Goal: Obtain resource: Obtain resource

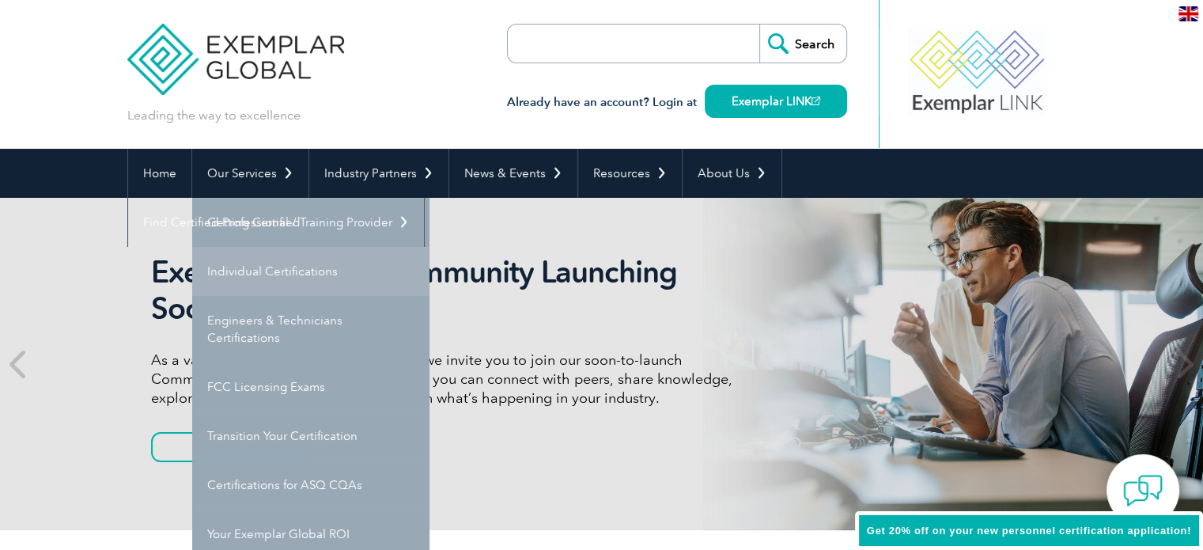
click at [244, 270] on link "Individual Certifications" at bounding box center [310, 271] width 237 height 49
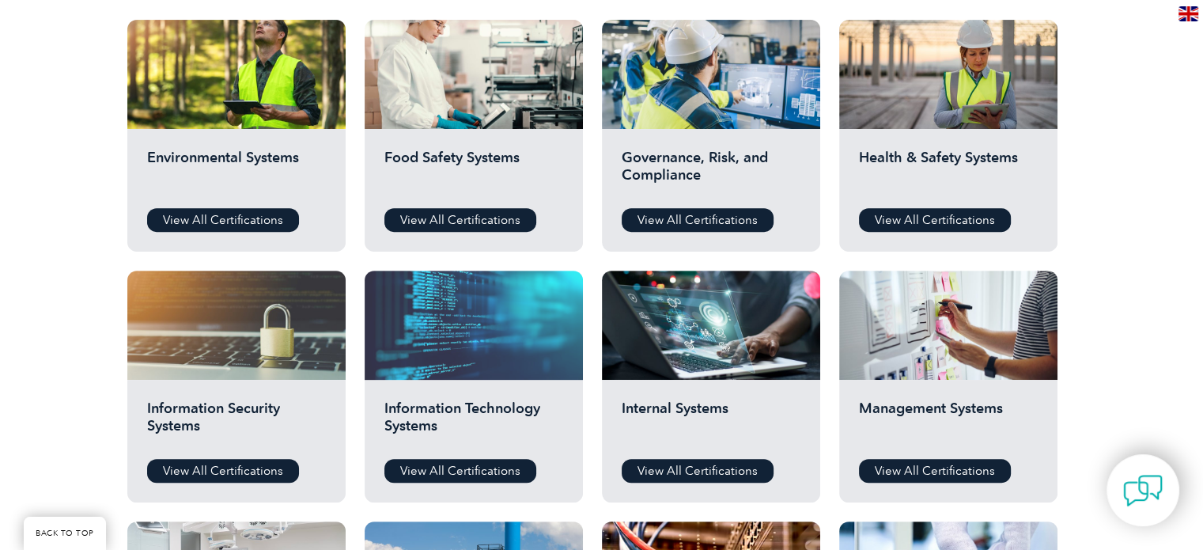
scroll to position [554, 0]
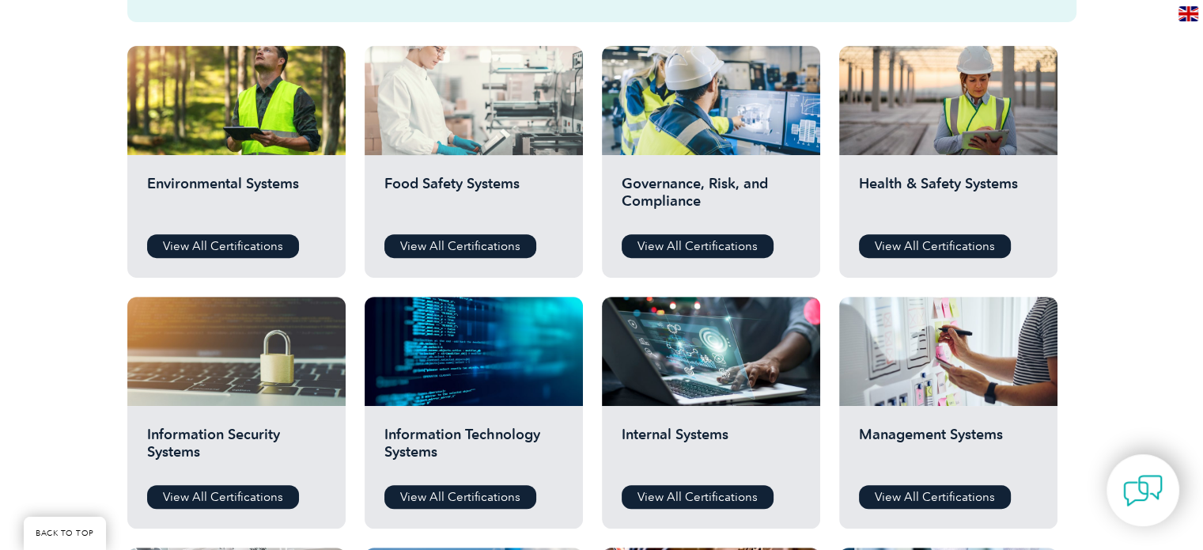
click at [464, 131] on div at bounding box center [474, 100] width 218 height 109
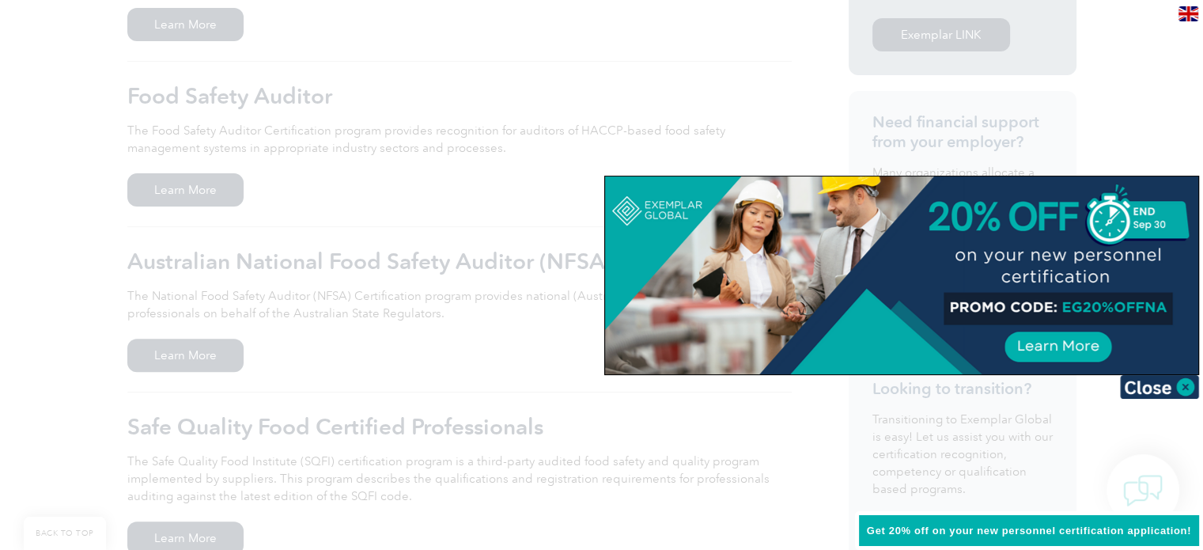
scroll to position [554, 0]
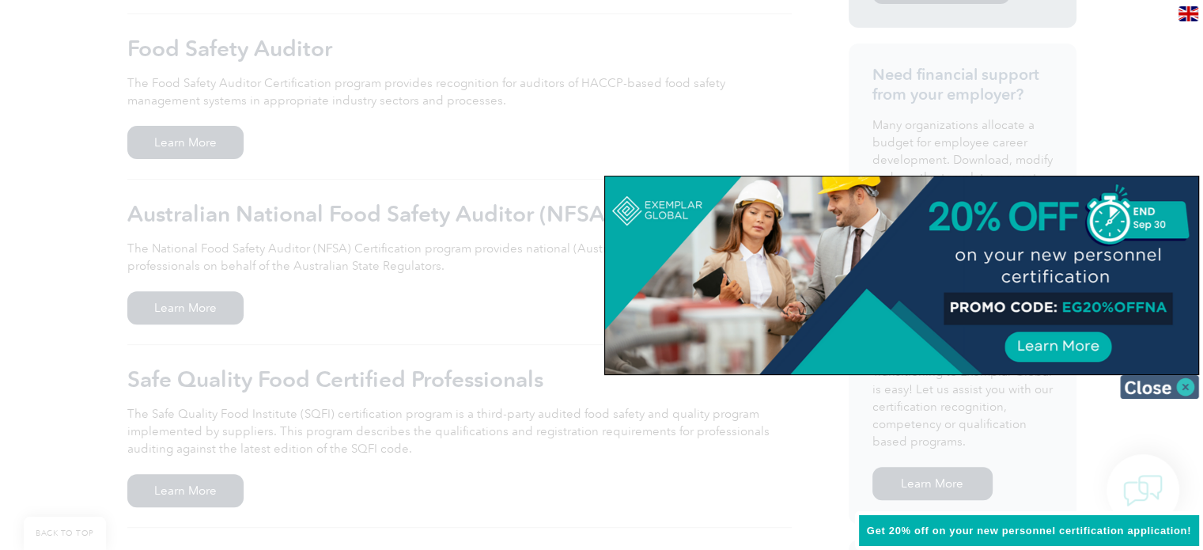
click at [1182, 390] on img at bounding box center [1159, 387] width 79 height 24
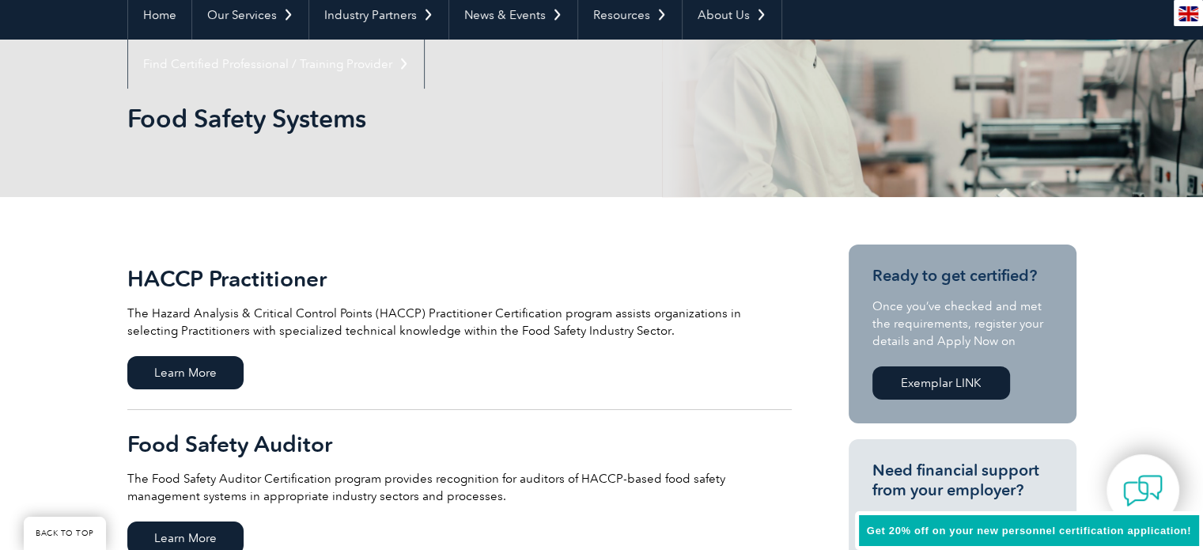
scroll to position [316, 0]
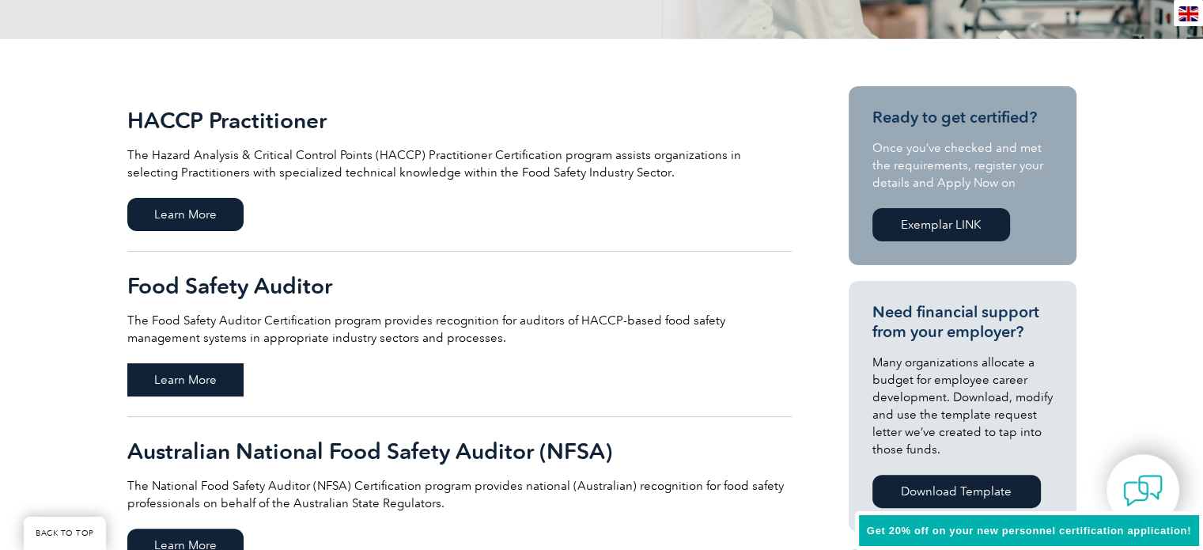
click at [191, 373] on span "Learn More" at bounding box center [185, 379] width 116 height 33
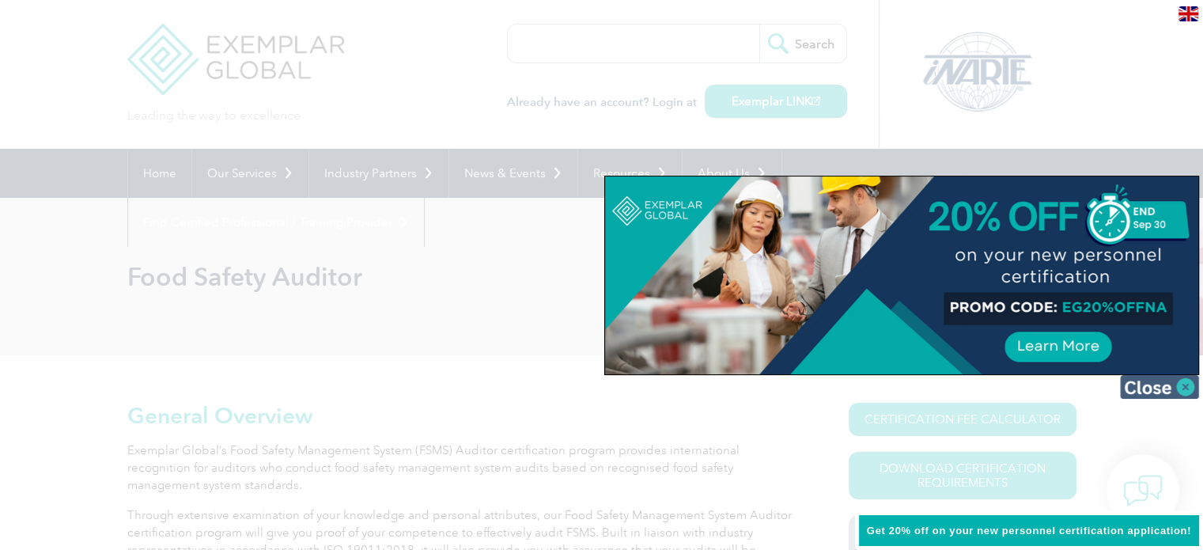
click at [1170, 385] on img at bounding box center [1159, 387] width 79 height 24
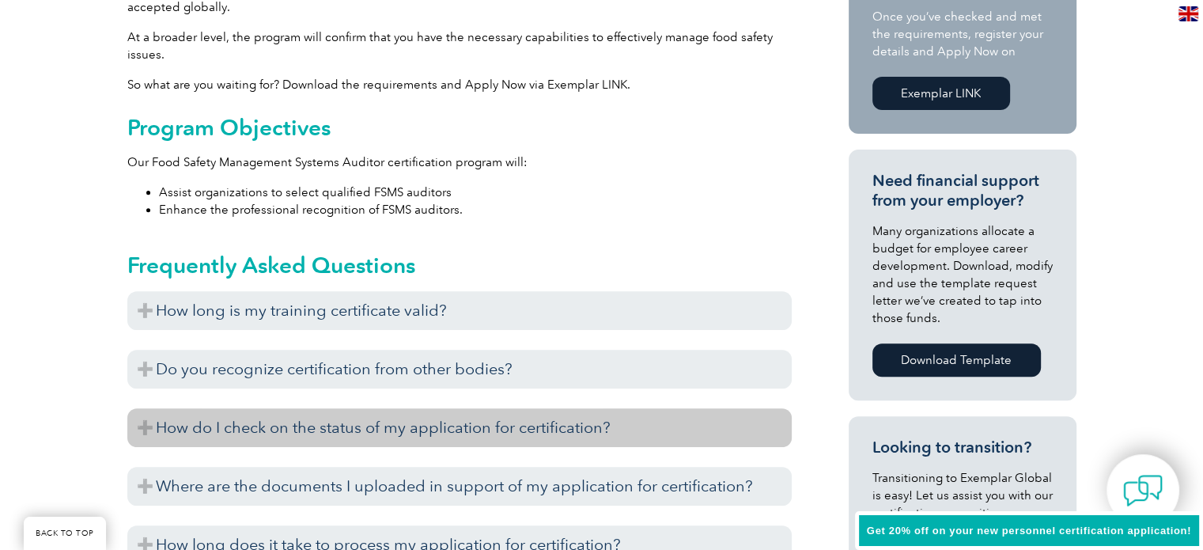
scroll to position [554, 0]
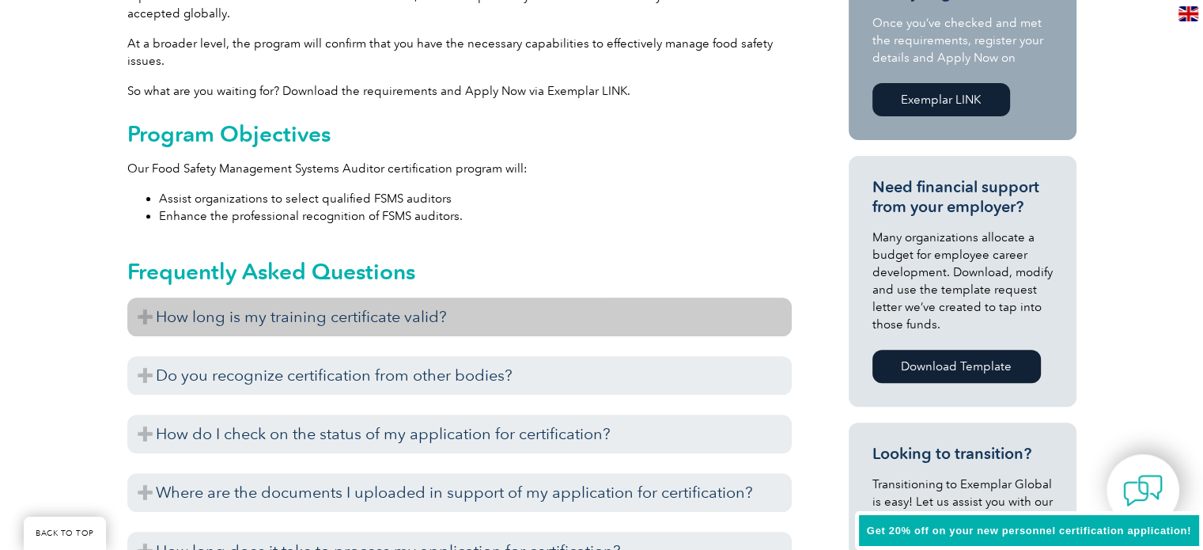
click at [453, 316] on h3 "How long is my training certificate valid?" at bounding box center [459, 316] width 665 height 39
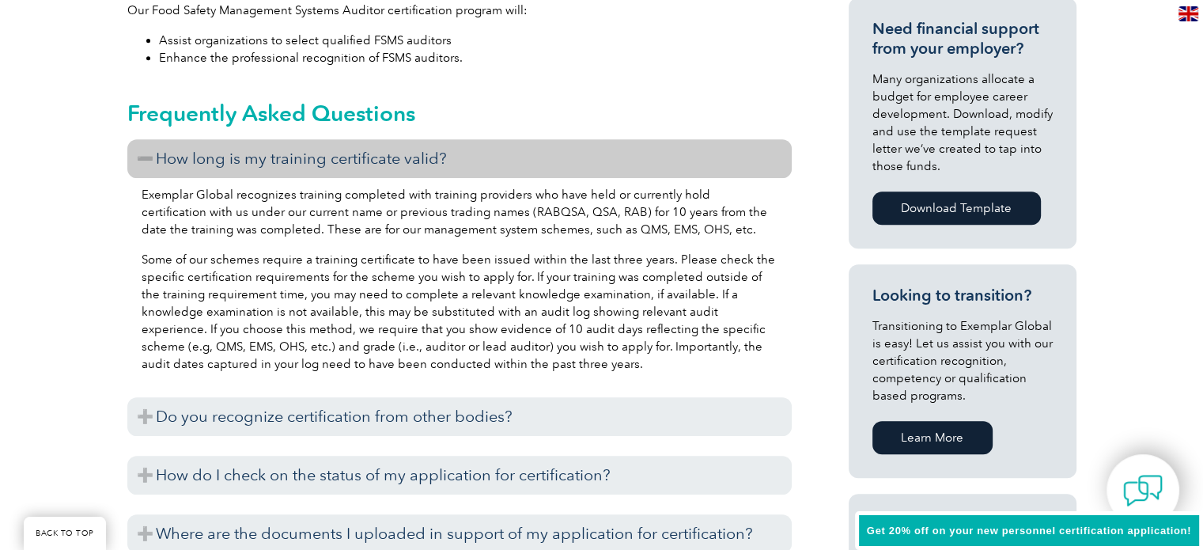
scroll to position [791, 0]
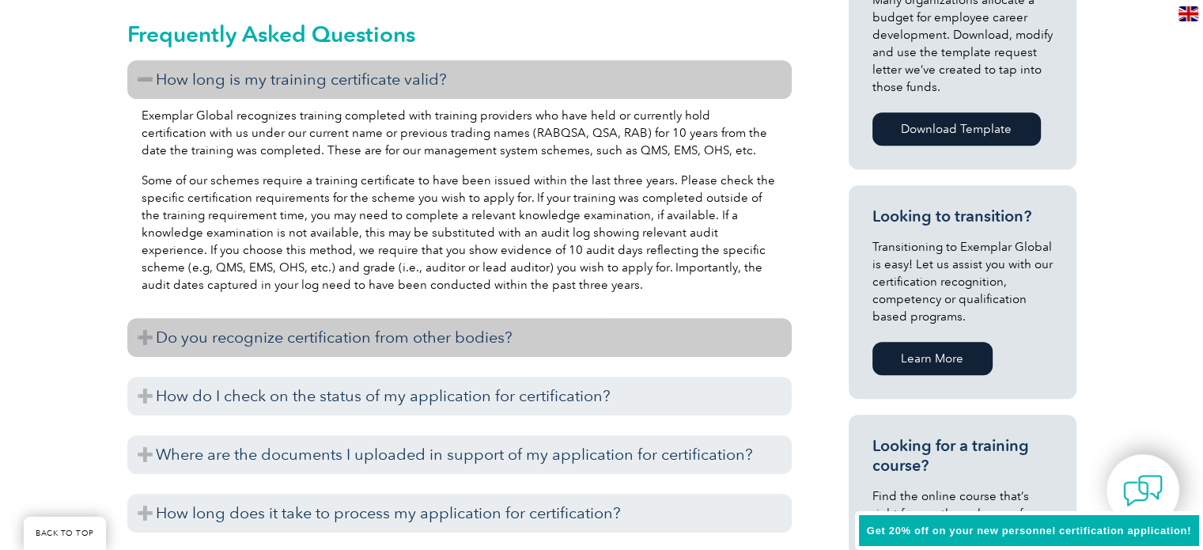
click at [407, 339] on h3 "Do you recognize certification from other bodies?" at bounding box center [459, 337] width 665 height 39
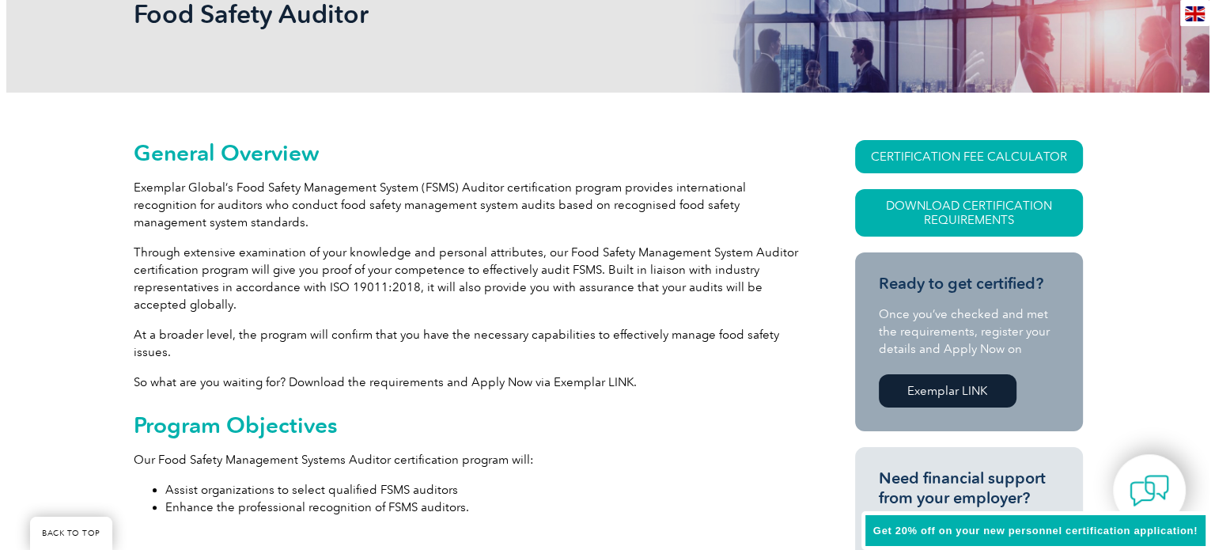
scroll to position [237, 0]
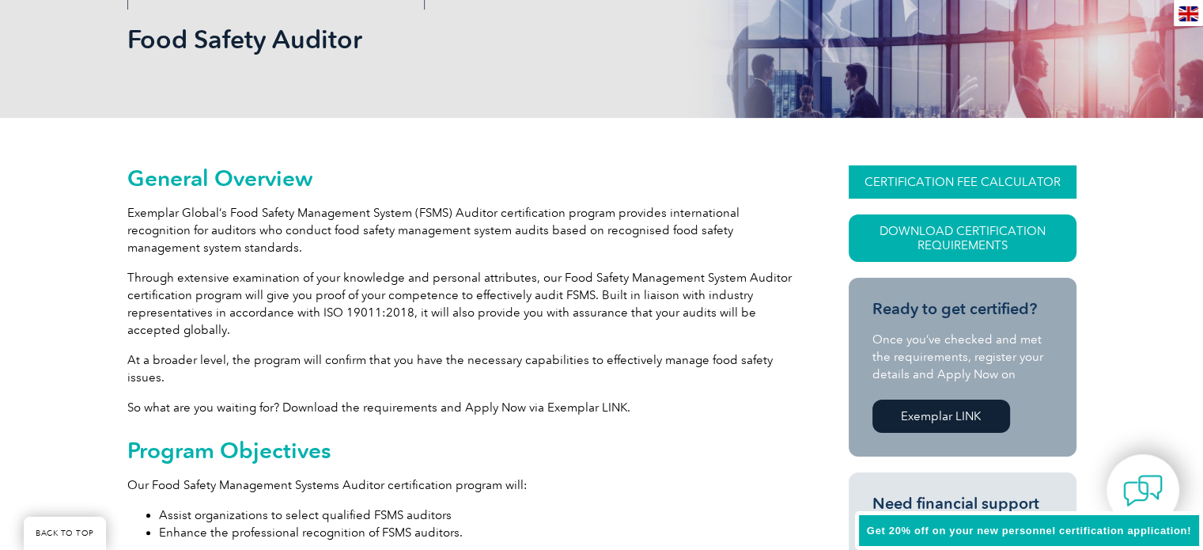
click at [959, 174] on link "CERTIFICATION FEE CALCULATOR" at bounding box center [963, 181] width 228 height 33
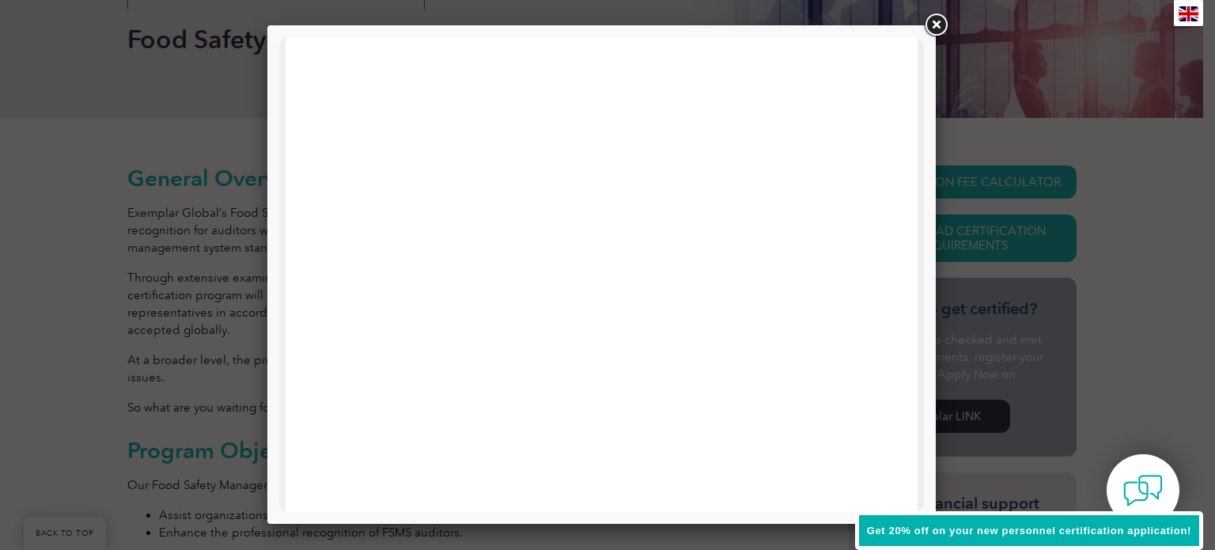
scroll to position [755, 0]
click at [936, 25] on link at bounding box center [936, 25] width 28 height 28
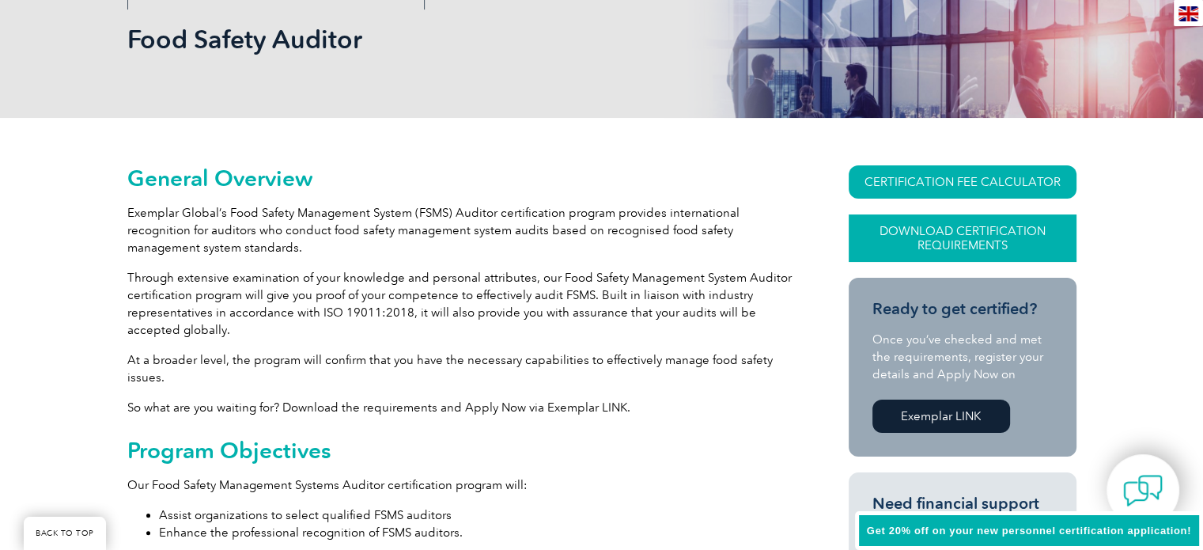
click at [970, 244] on link "Download Certification Requirements" at bounding box center [963, 237] width 228 height 47
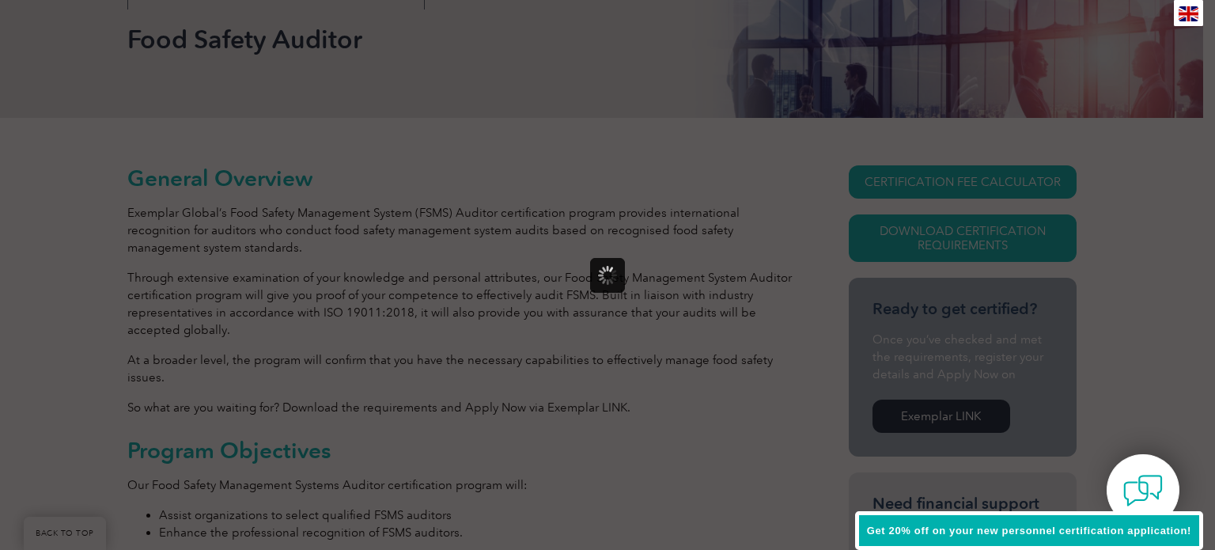
scroll to position [0, 0]
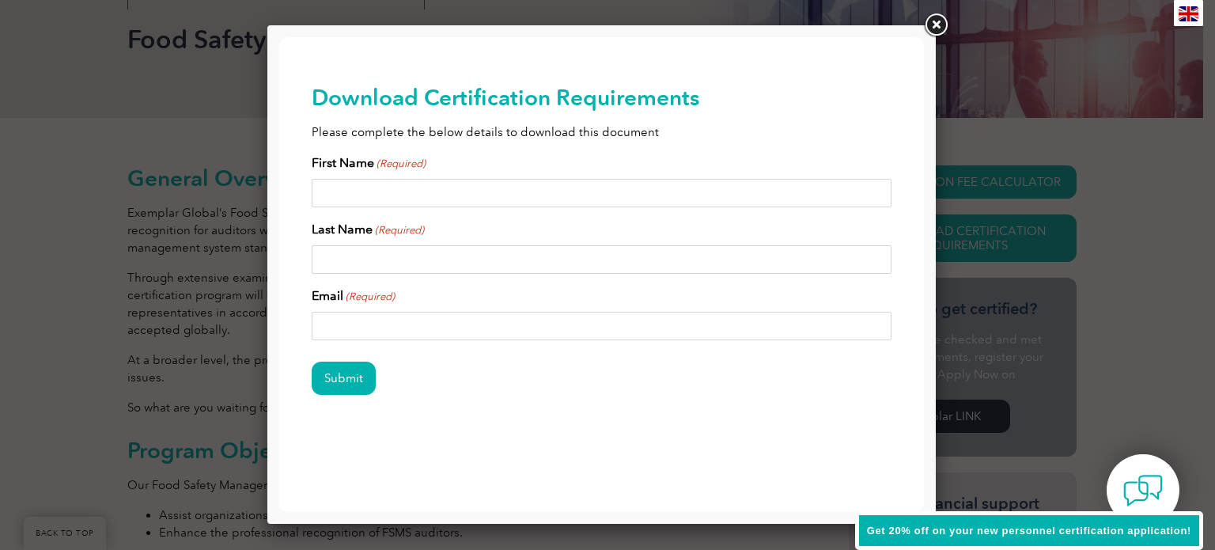
click at [345, 190] on input "First Name (Required)" at bounding box center [602, 193] width 581 height 28
type input "AYANDA"
type input "MUTWIRA"
type input "ayandamwanza@gmail.com"
click at [345, 376] on input "Submit" at bounding box center [344, 378] width 64 height 33
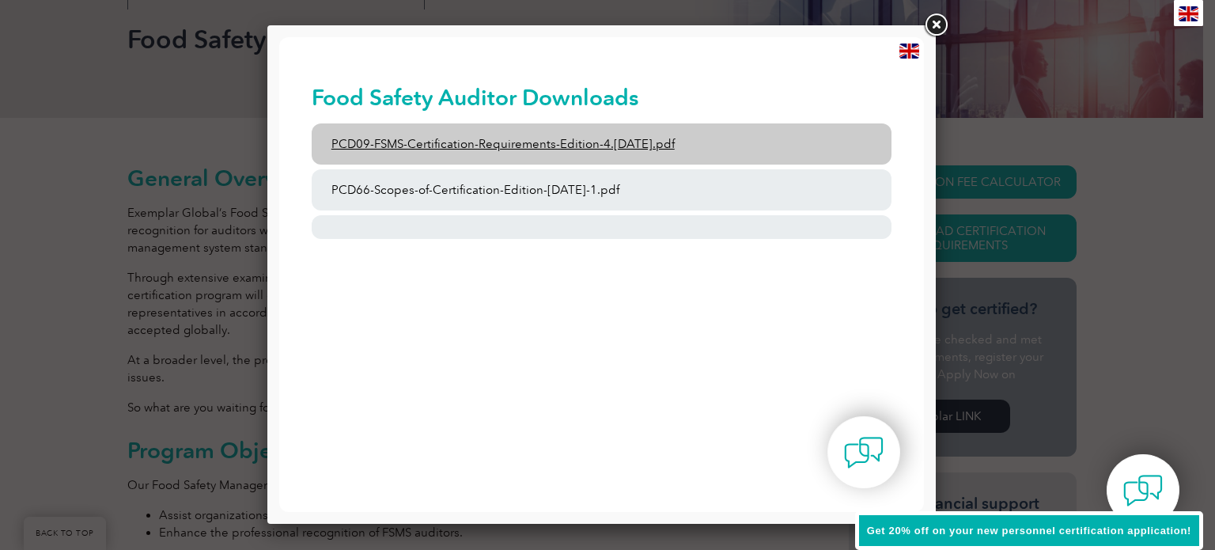
click at [530, 144] on link "PCD09-FSMS-Certification-Requirements-Edition-4.2-March-2023.pdf" at bounding box center [602, 143] width 581 height 41
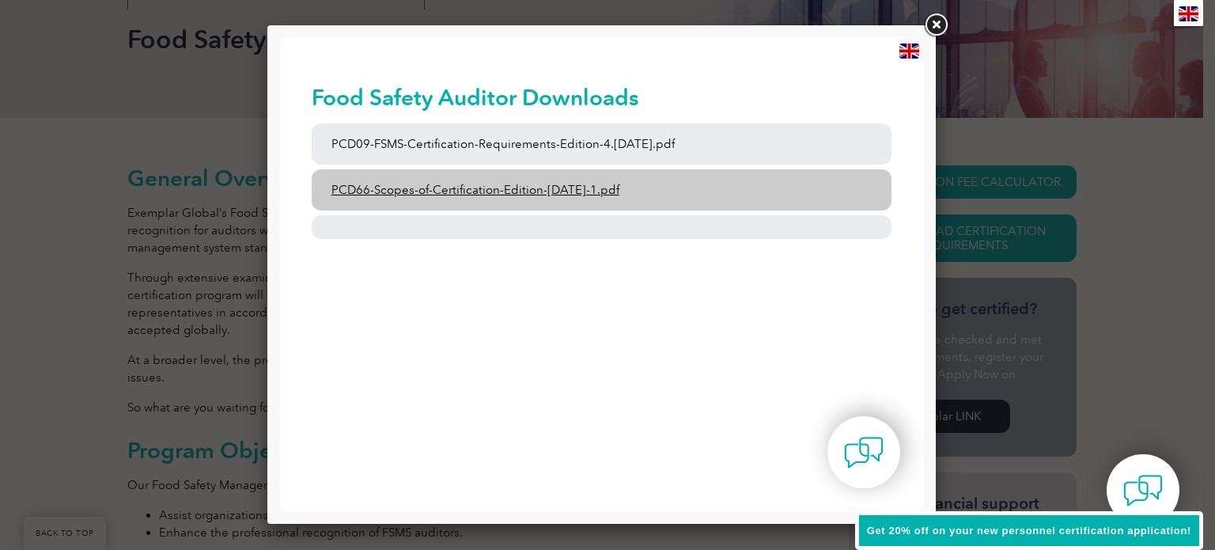
click at [523, 191] on link "PCD66-Scopes-of-Certification-Edition-6-September-2023-1.pdf" at bounding box center [602, 189] width 581 height 41
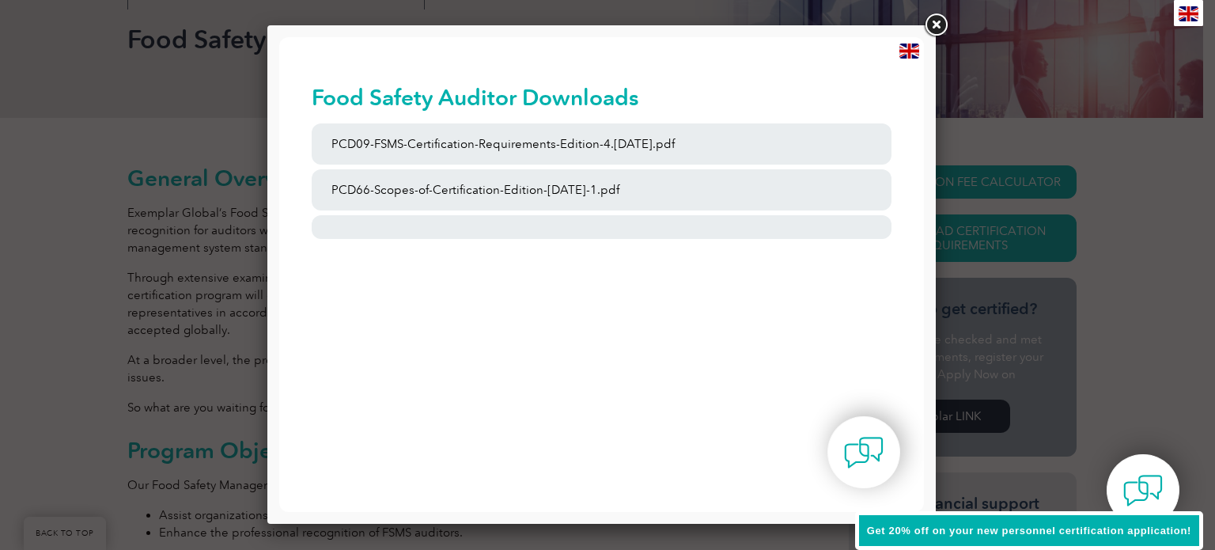
click at [942, 29] on link at bounding box center [936, 25] width 28 height 28
